Goal: Check status: Check status

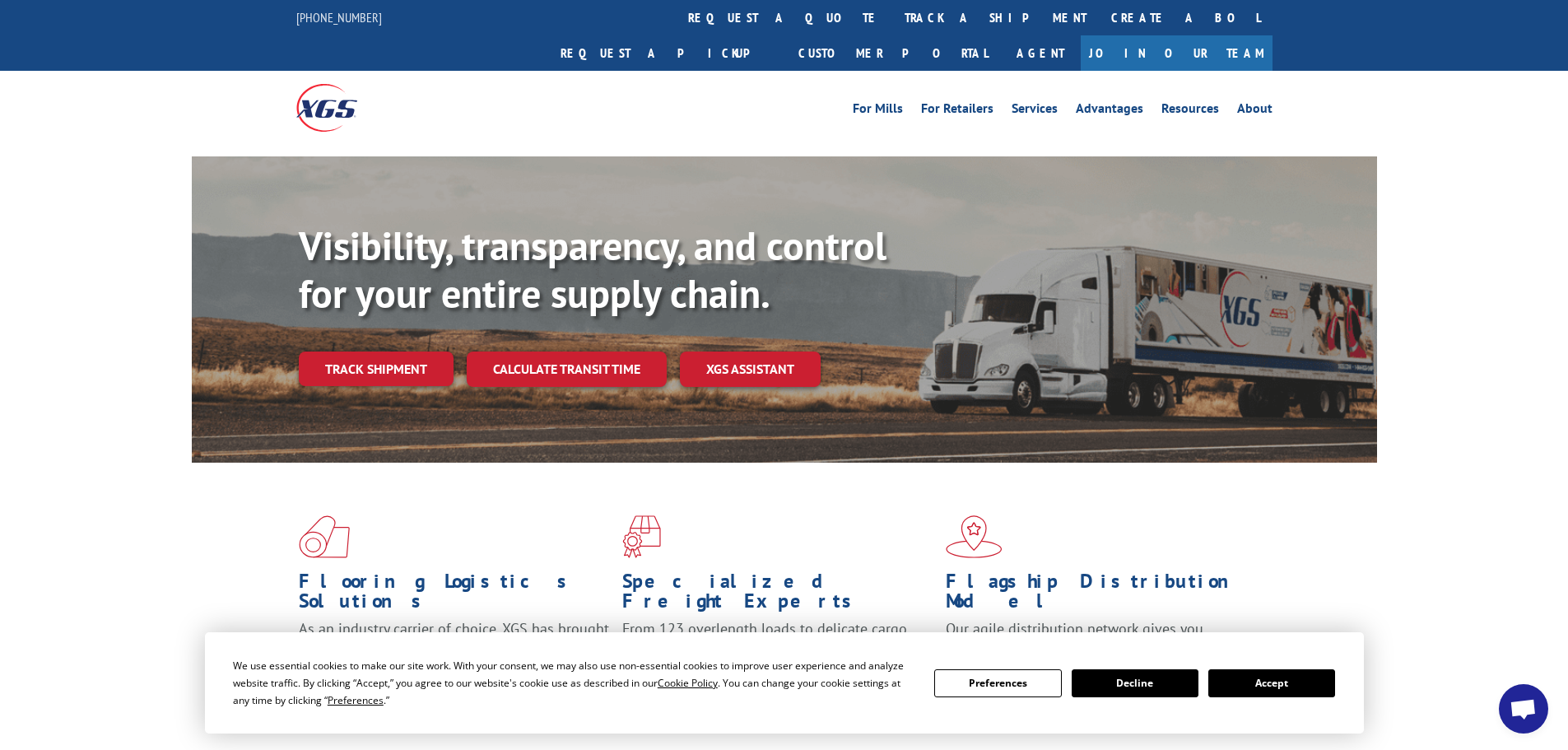
click at [1328, 688] on button "Accept" at bounding box center [1271, 683] width 127 height 28
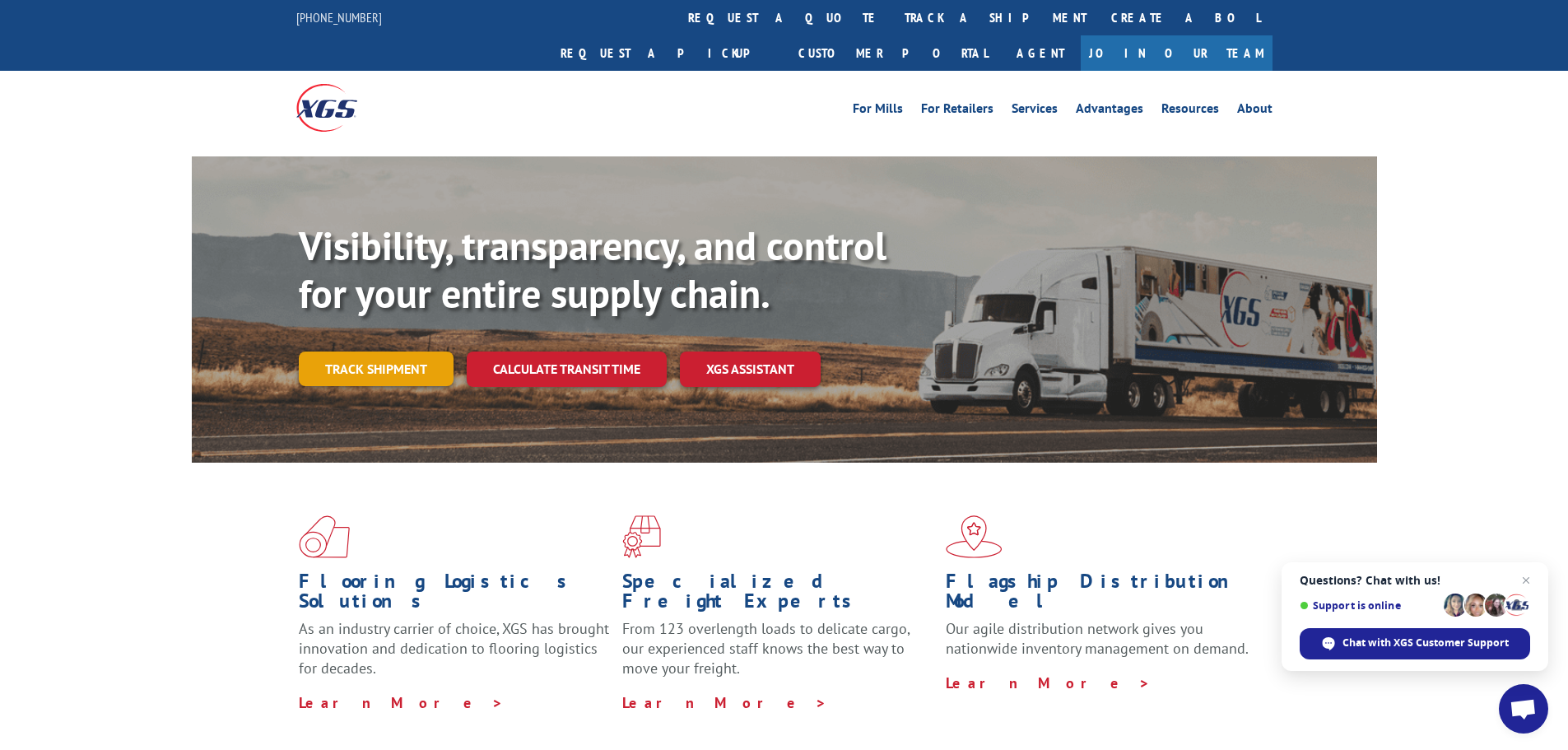
click at [380, 352] on link "Track shipment" at bounding box center [376, 368] width 155 height 35
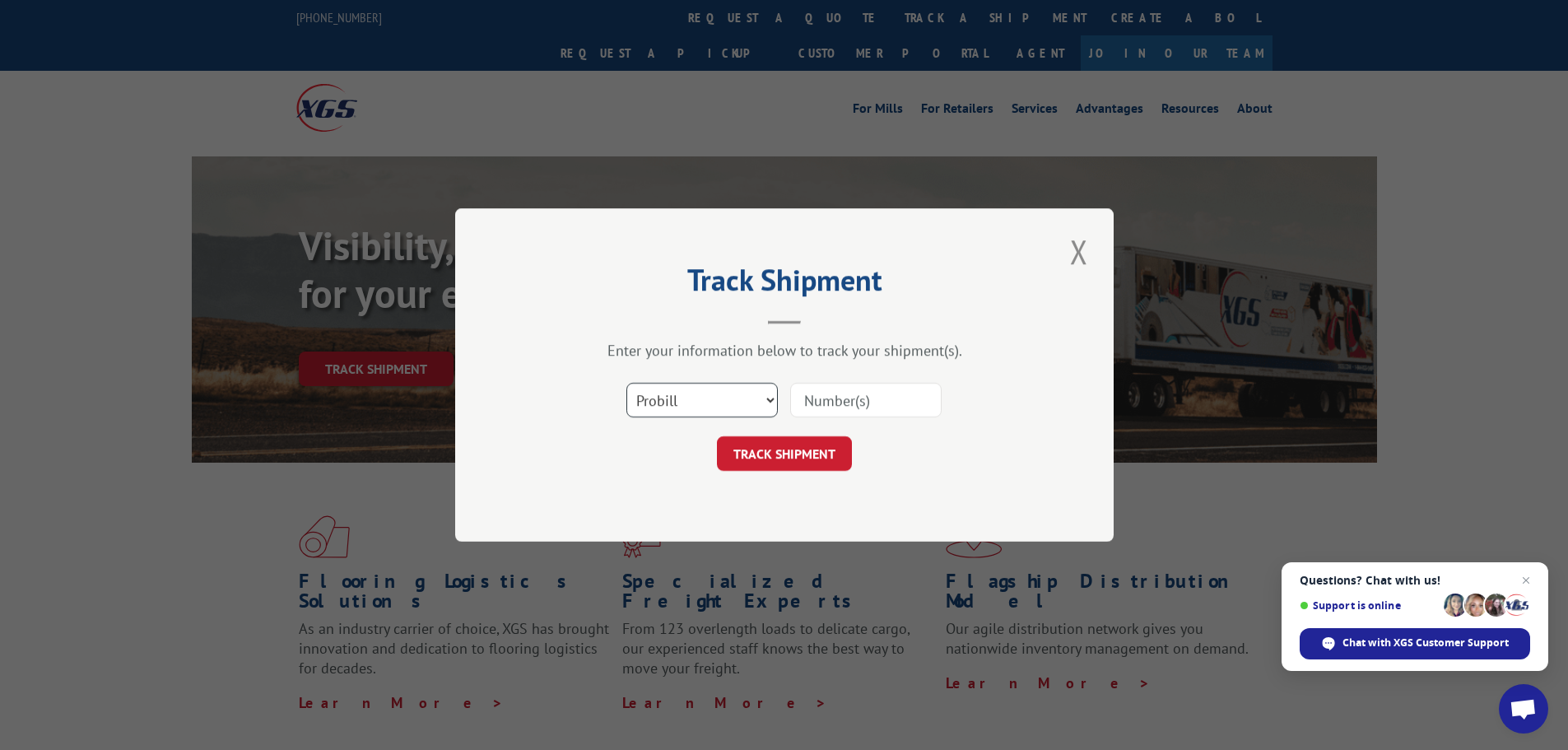
click at [735, 408] on select "Select category... Probill BOL PO" at bounding box center [701, 399] width 151 height 35
select select "po"
click at [626, 382] on select "Select category... Probill BOL PO" at bounding box center [701, 399] width 151 height 35
click at [859, 392] on input at bounding box center [866, 399] width 151 height 35
paste input "09977586"
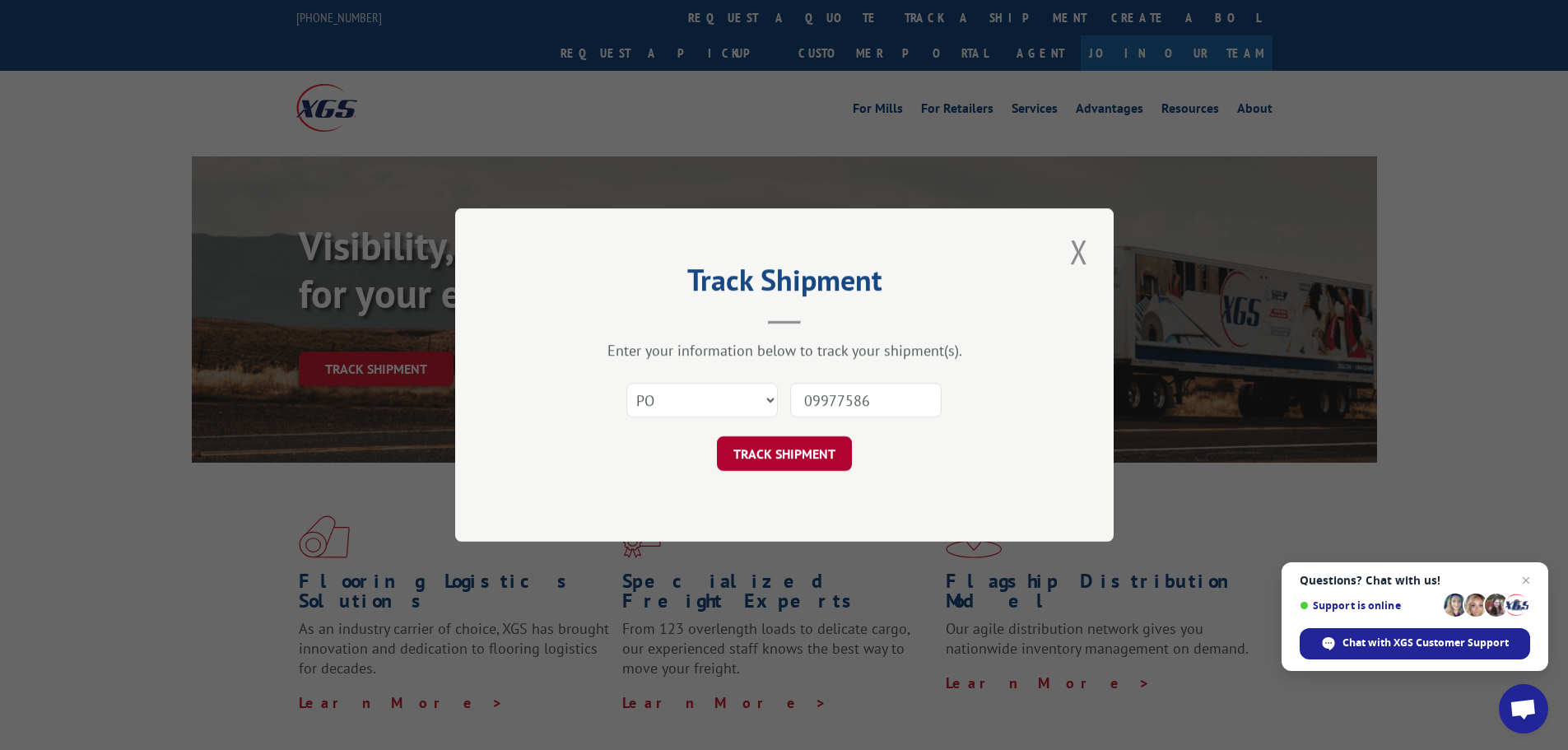
type input "09977586"
click at [814, 441] on button "TRACK SHIPMENT" at bounding box center [784, 453] width 135 height 35
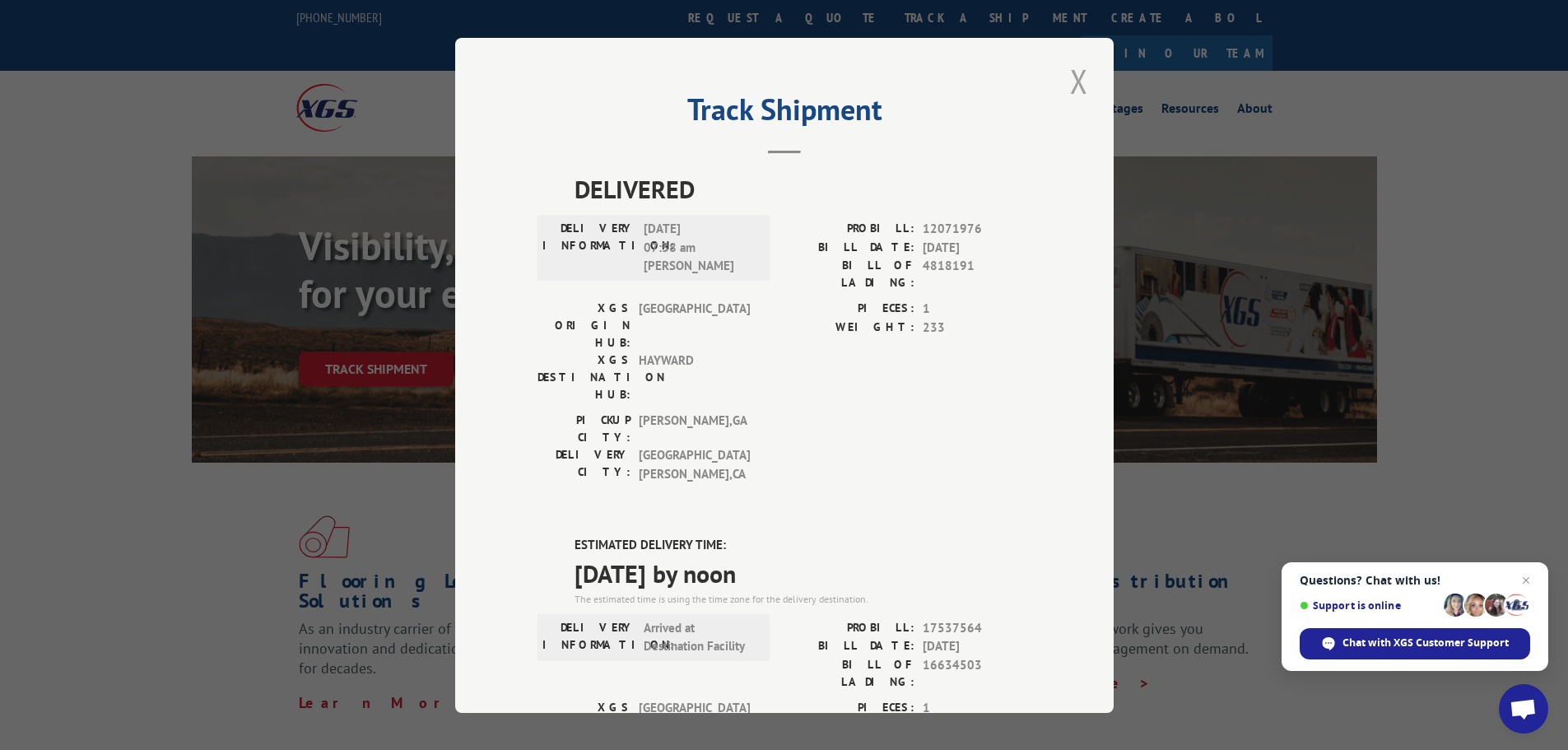
click at [1074, 81] on button "Close modal" at bounding box center [1079, 81] width 28 height 46
